Goal: Task Accomplishment & Management: Manage account settings

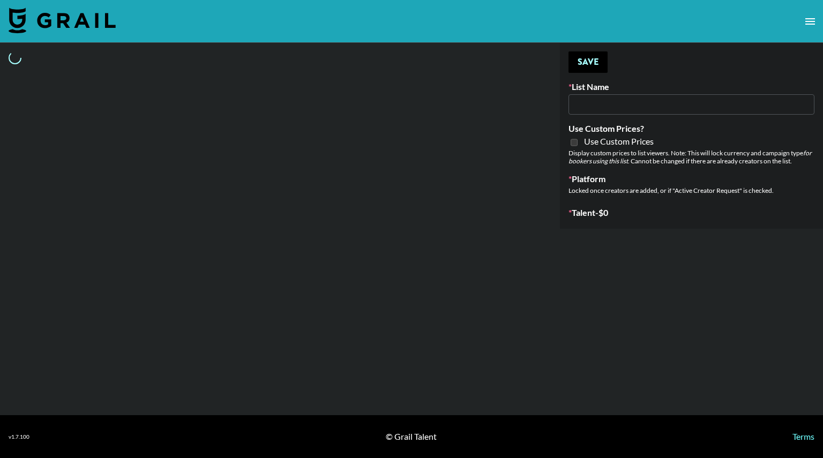
type input "[US_STATE] Fashion Week [DATE]"
select select "Song"
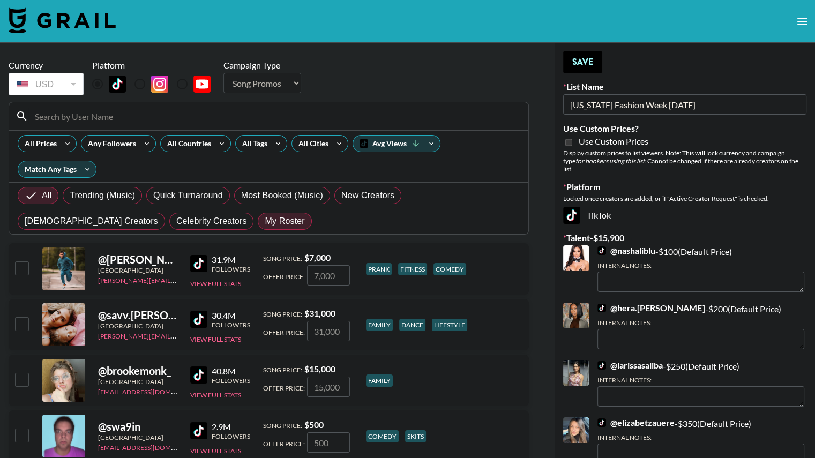
click at [265, 219] on span "My Roster" at bounding box center [285, 221] width 40 height 13
click at [265, 221] on input "My Roster" at bounding box center [265, 221] width 0 height 0
radio input "true"
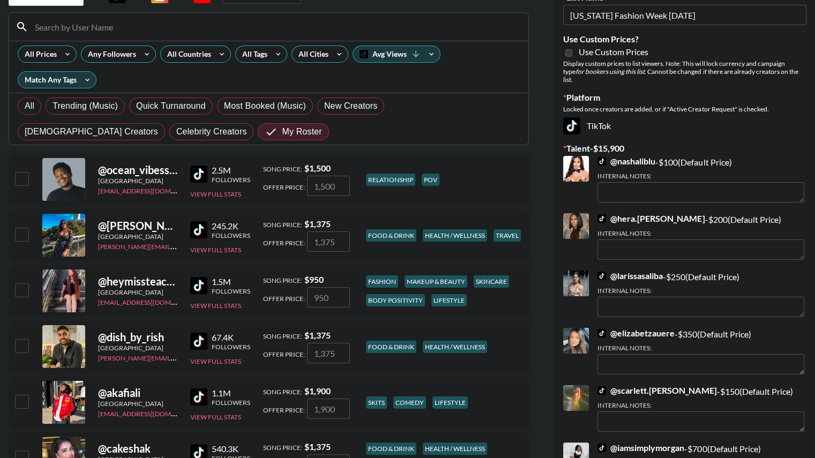
scroll to position [90, 0]
click at [26, 292] on input "checkbox" at bounding box center [21, 289] width 13 height 13
checkbox input "true"
type input "950"
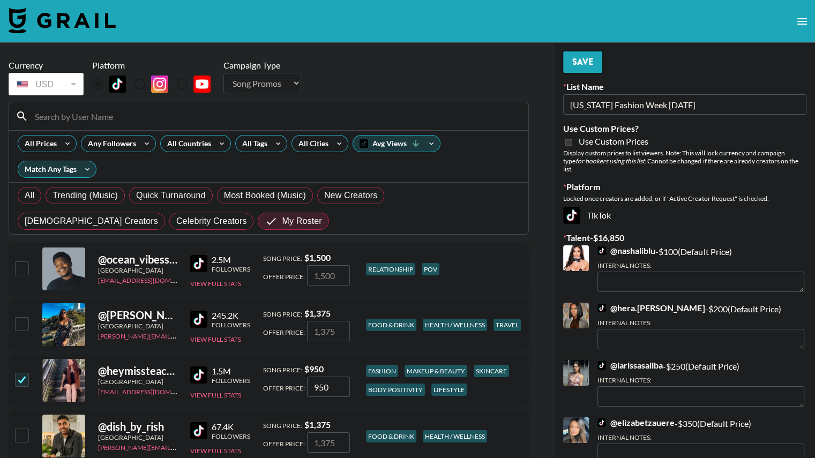
click at [579, 59] on button "Save" at bounding box center [582, 61] width 39 height 21
